Goal: Download file/media

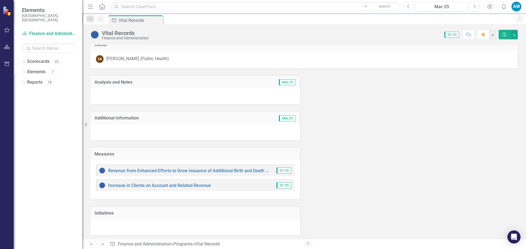
scroll to position [9, 0]
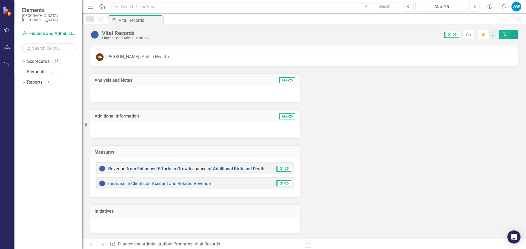
click at [160, 168] on link "Revenue from Enhanced Efforts to Grow Issuance of Additional Birth and Death Ce…" at bounding box center [210, 168] width 205 height 5
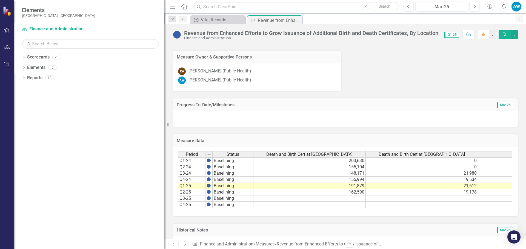
scroll to position [321, 0]
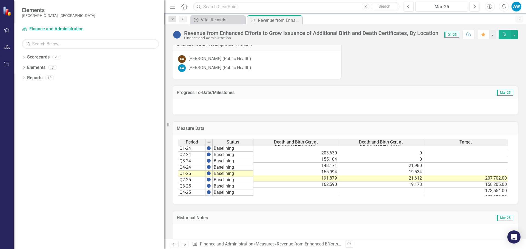
drag, startPoint x: 84, startPoint y: 124, endPoint x: 264, endPoint y: 122, distance: 180.4
click at [264, 122] on div "Elements [GEOGRAPHIC_DATA], [GEOGRAPHIC_DATA] Scorecard Finance and Administrat…" at bounding box center [263, 124] width 526 height 249
click at [192, 177] on td "Q2-25" at bounding box center [191, 180] width 27 height 6
click at [192, 171] on td "Q1-25" at bounding box center [191, 174] width 27 height 6
click at [278, 122] on div "Measure Data Last Calculated" at bounding box center [344, 128] width 345 height 13
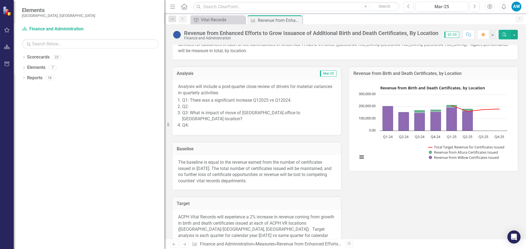
scroll to position [47, 0]
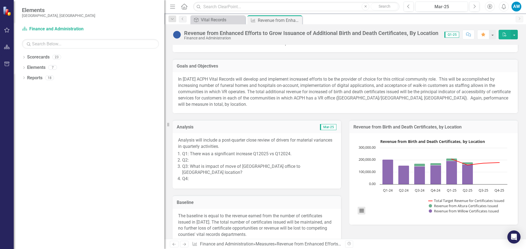
click at [360, 211] on button "View chart menu, Revenue from Birth and Death Certificates, by Location" at bounding box center [361, 211] width 8 height 8
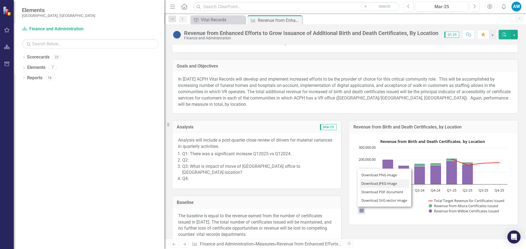
click at [364, 184] on li "Download JPEG image" at bounding box center [383, 184] width 49 height 8
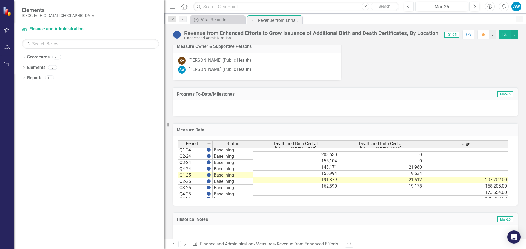
scroll to position [321, 0]
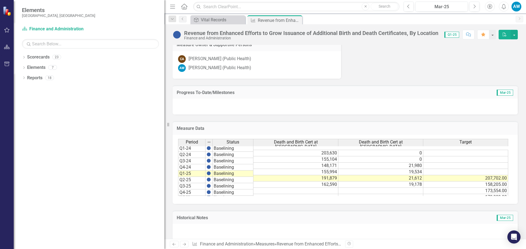
click at [268, 126] on h3 "Measure Data" at bounding box center [345, 128] width 337 height 5
click at [387, 175] on td "21,612" at bounding box center [380, 178] width 85 height 6
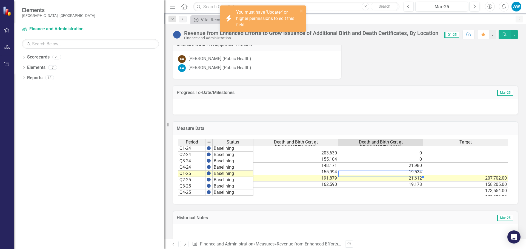
click at [437, 175] on td "207,702.00" at bounding box center [465, 178] width 85 height 6
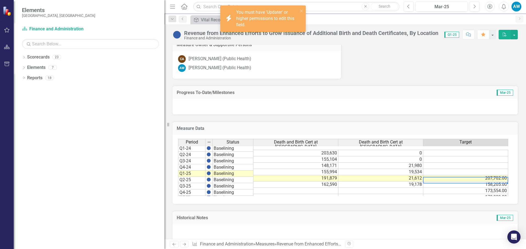
click at [443, 182] on td "158,205.00" at bounding box center [465, 185] width 85 height 6
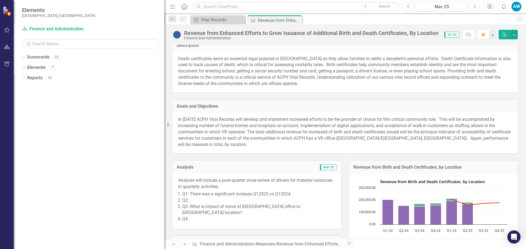
scroll to position [0, 0]
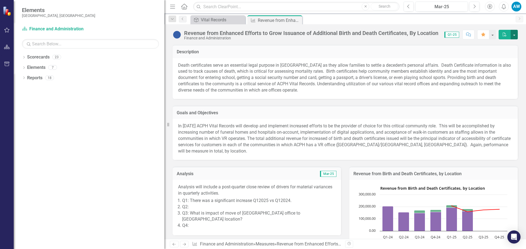
click at [512, 34] on button "button" at bounding box center [513, 35] width 7 height 10
click at [489, 45] on link "PDF Export to PDF" at bounding box center [495, 45] width 43 height 10
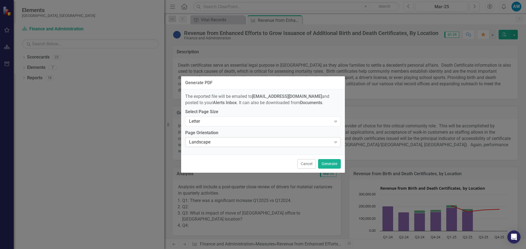
click at [313, 140] on div "Landscape" at bounding box center [260, 142] width 142 height 6
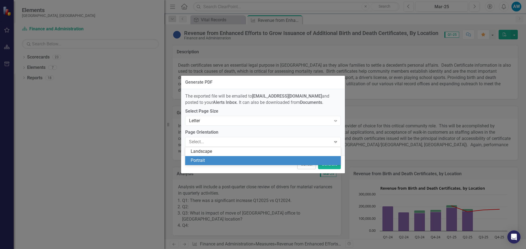
click at [310, 158] on div "Portrait" at bounding box center [264, 161] width 147 height 6
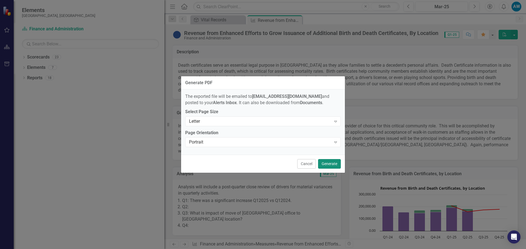
click at [323, 163] on button "Generate" at bounding box center [329, 164] width 23 height 10
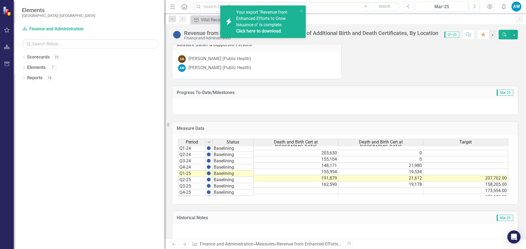
scroll to position [293, 0]
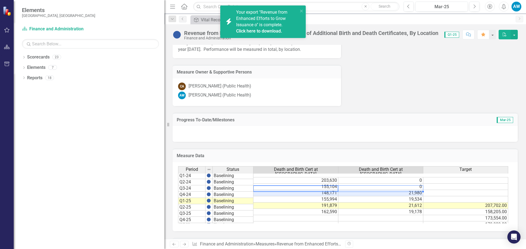
drag, startPoint x: 327, startPoint y: 182, endPoint x: 386, endPoint y: 185, distance: 59.0
click at [178, 185] on div "Period Status Death and Birth Cert at Willow Death and Birth Cert at Altura Tar…" at bounding box center [178, 197] width 0 height 62
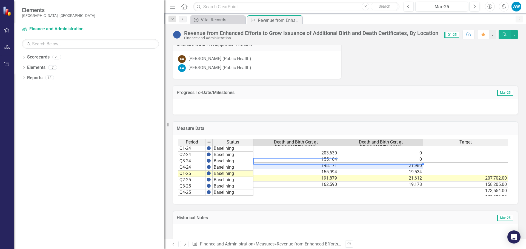
click at [244, 139] on div "Status" at bounding box center [232, 142] width 41 height 6
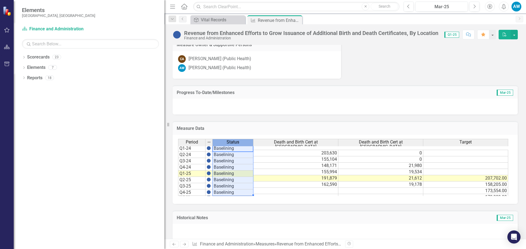
click at [244, 139] on div "Status" at bounding box center [232, 142] width 41 height 6
click at [210, 140] on img at bounding box center [209, 142] width 4 height 4
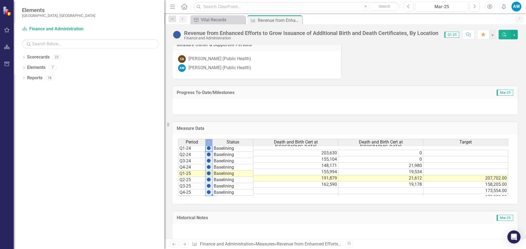
click at [210, 140] on img at bounding box center [209, 142] width 4 height 4
click at [224, 126] on h3 "Measure Data" at bounding box center [345, 128] width 337 height 5
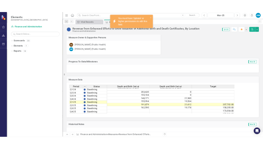
scroll to position [295, 0]
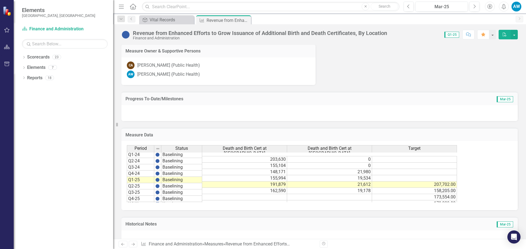
drag, startPoint x: 165, startPoint y: 121, endPoint x: 113, endPoint y: 128, distance: 52.3
click at [113, 128] on div "Resize" at bounding box center [115, 124] width 4 height 249
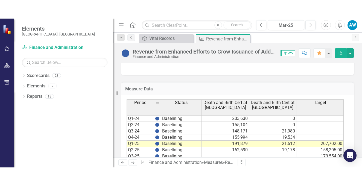
scroll to position [438, 0]
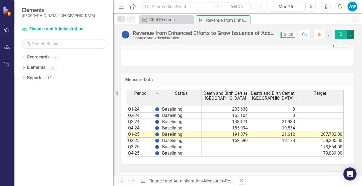
click at [350, 34] on button "button" at bounding box center [350, 35] width 7 height 10
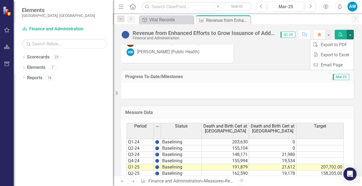
scroll to position [455, 0]
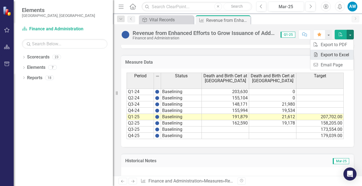
click at [331, 56] on link "Excel Export to Excel" at bounding box center [332, 55] width 43 height 10
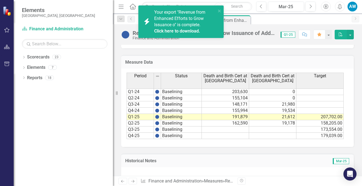
click at [186, 29] on link "Click here to download." at bounding box center [177, 30] width 46 height 5
